Goal: Task Accomplishment & Management: Complete application form

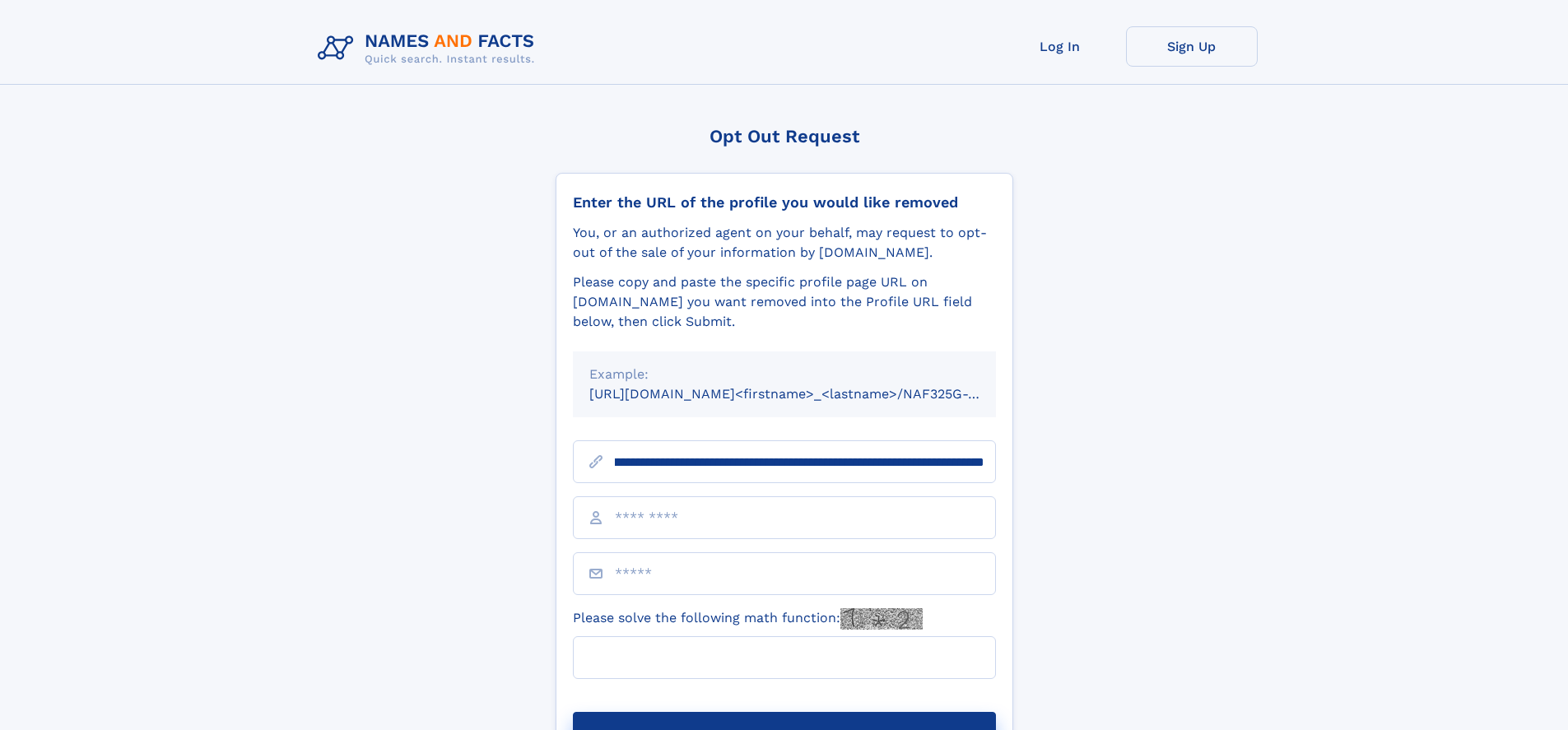
scroll to position [0, 220]
type input "**********"
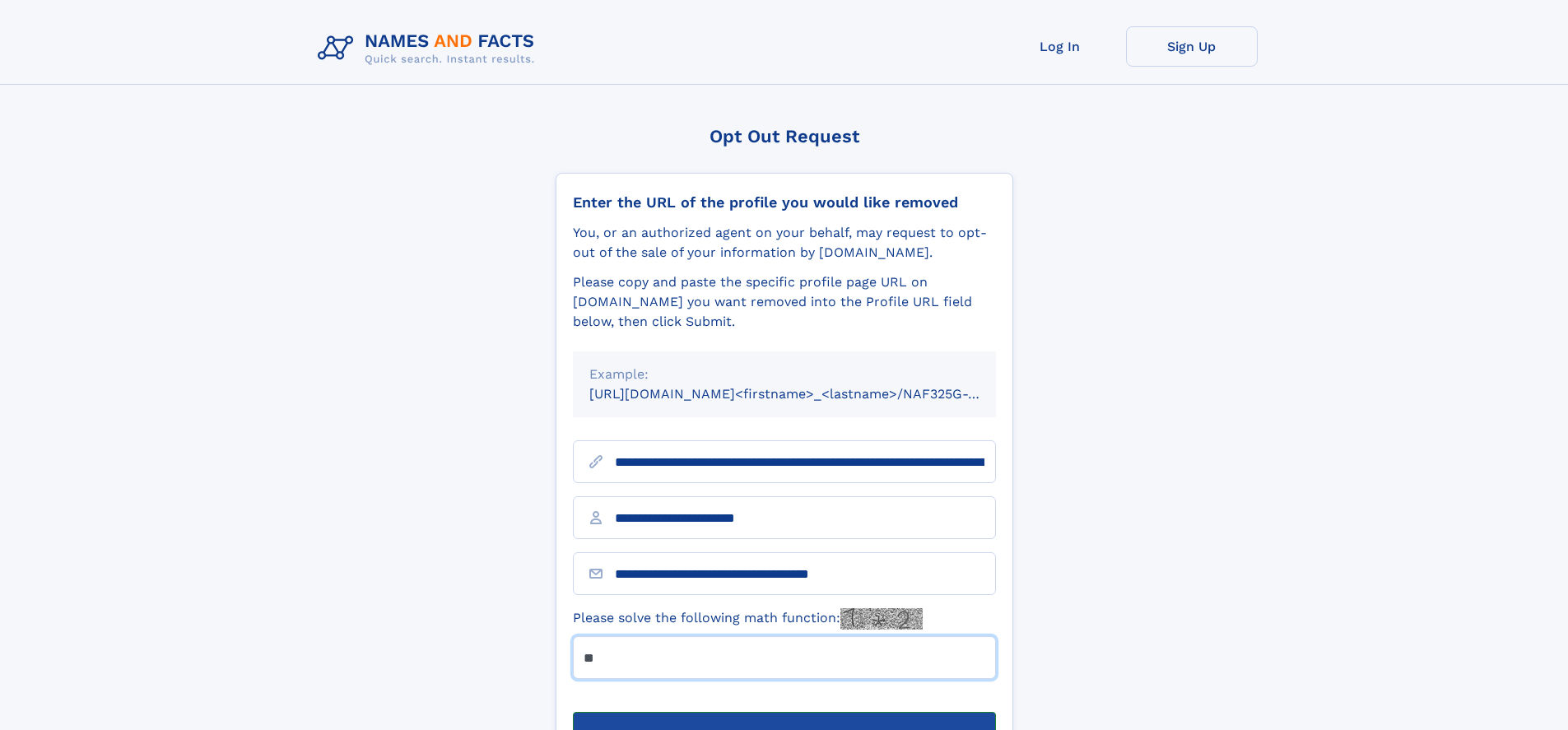
type input "**"
click at [783, 712] on button "Submit Opt Out Request" at bounding box center [784, 738] width 423 height 52
